Goal: Navigation & Orientation: Find specific page/section

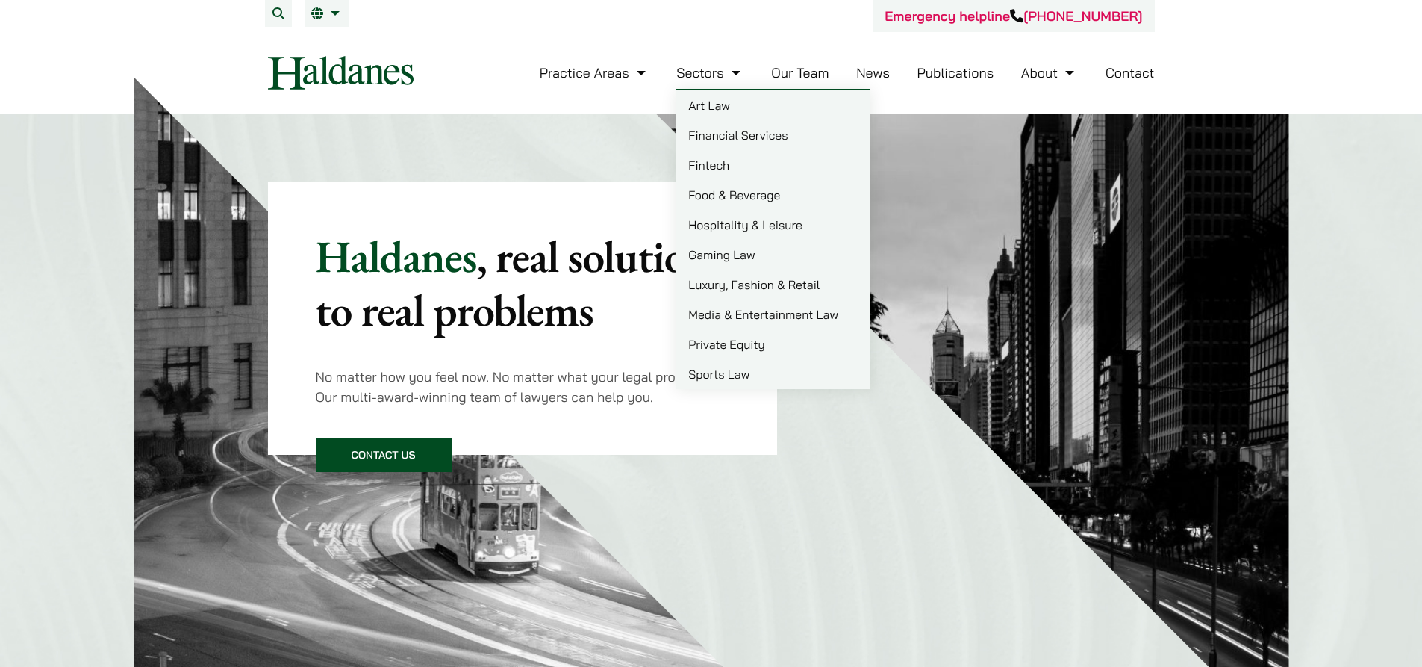
click at [938, 66] on link "Publications" at bounding box center [956, 72] width 77 height 17
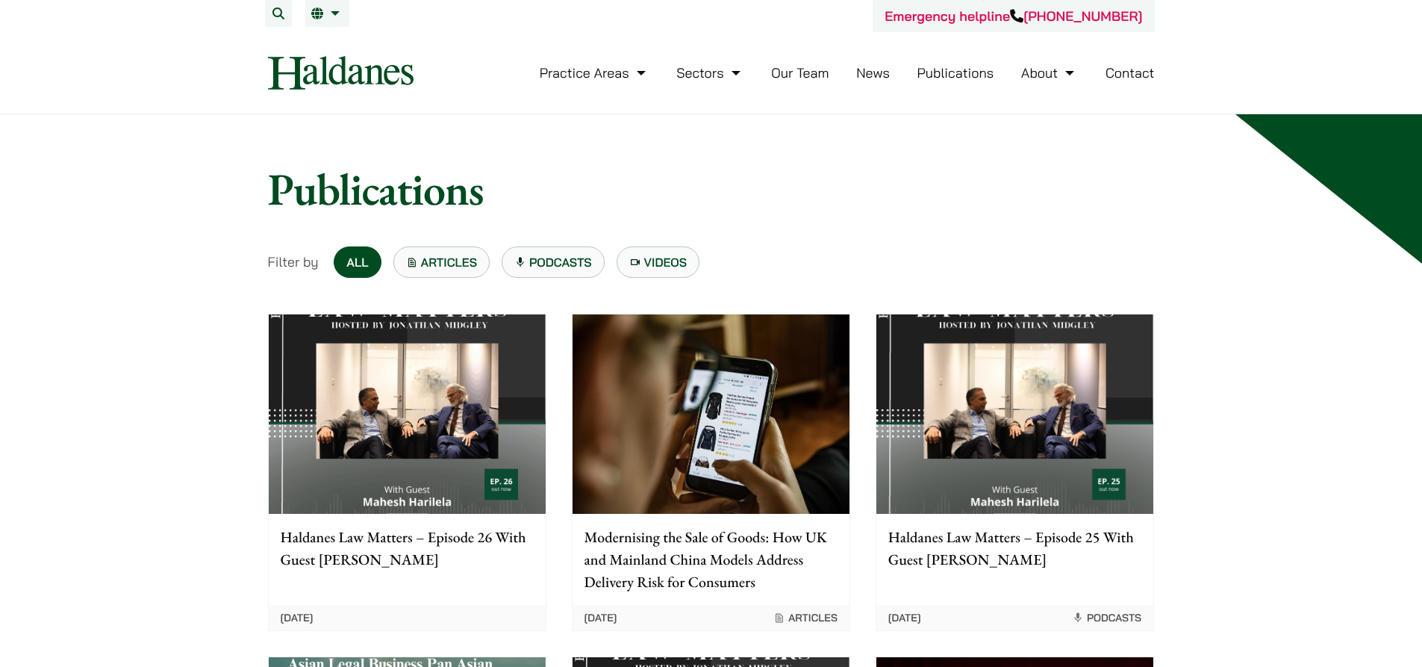
click at [856, 78] on ul "Practice Areas Antitrust and Competition Law Civil Litigation & Dispute Resolut…" at bounding box center [847, 73] width 615 height 32
click at [860, 74] on link "News" at bounding box center [873, 72] width 34 height 17
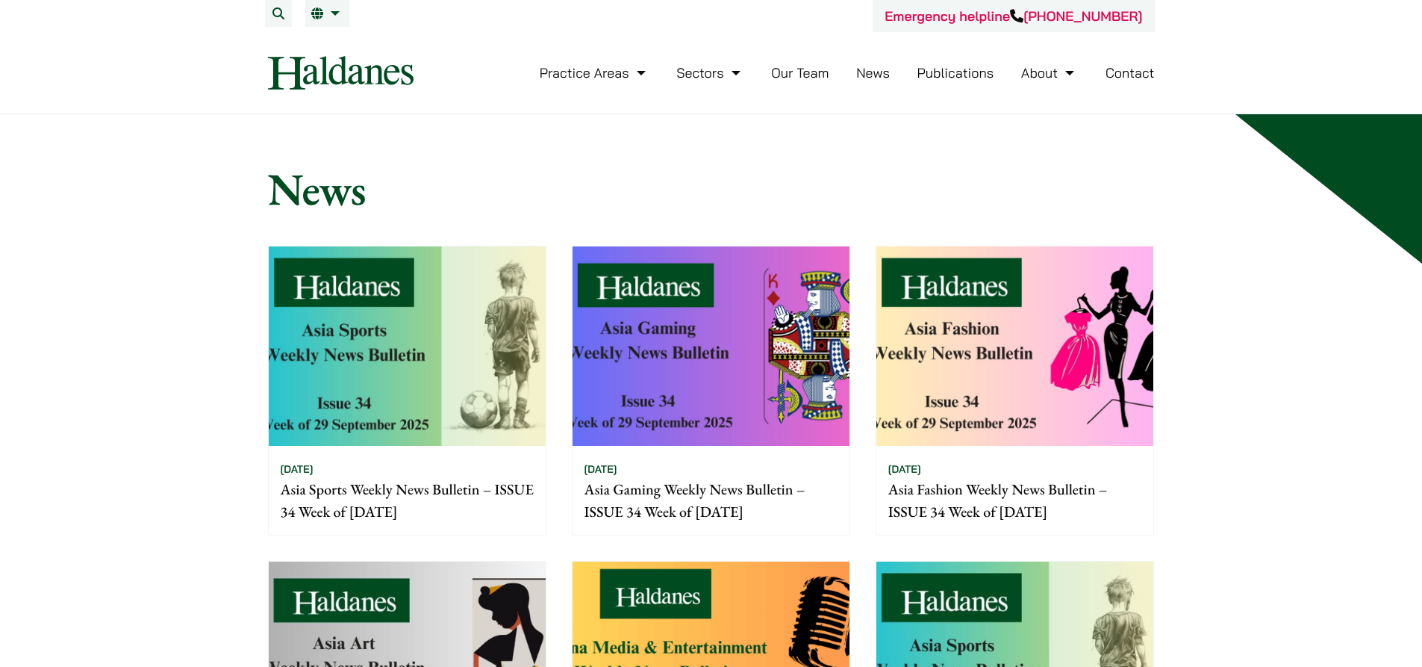
click at [800, 73] on link "Our Team" at bounding box center [799, 72] width 57 height 17
